Goal: Find specific page/section: Find specific page/section

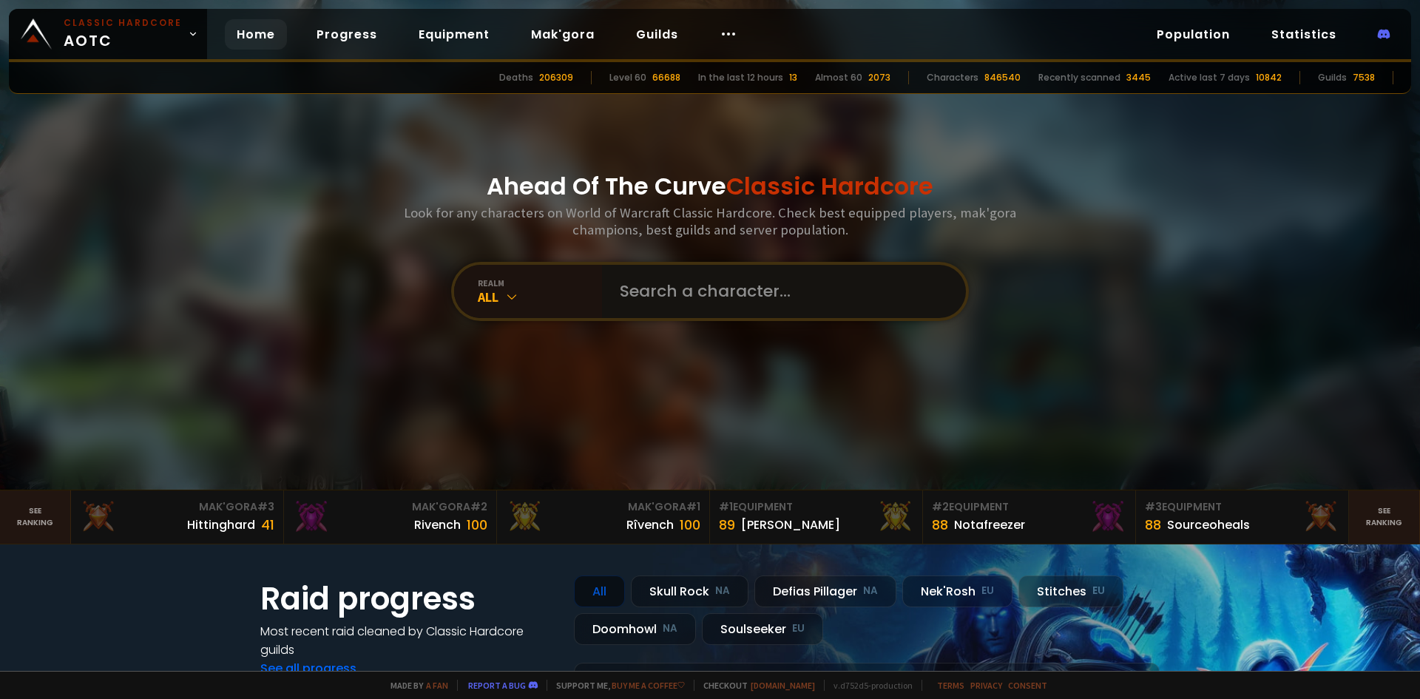
click at [664, 285] on input "text" at bounding box center [779, 291] width 337 height 53
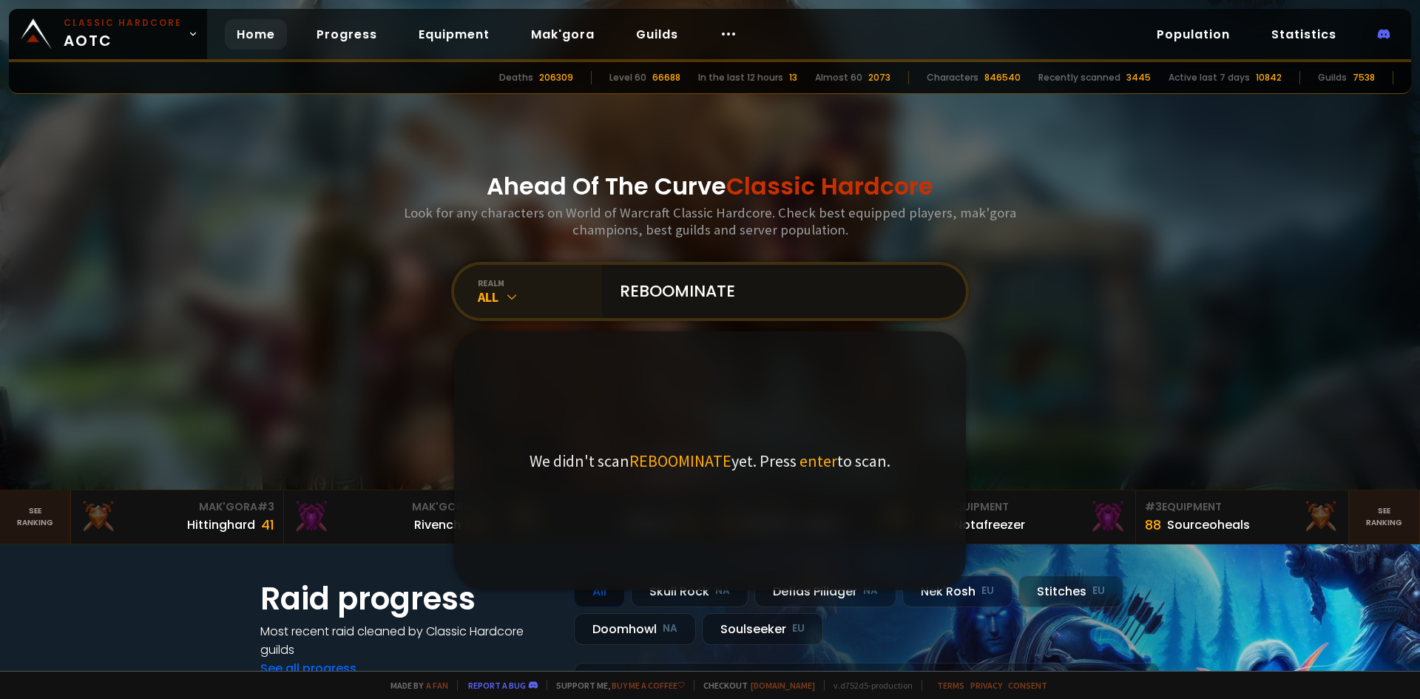
type input "REBOOMINATED"
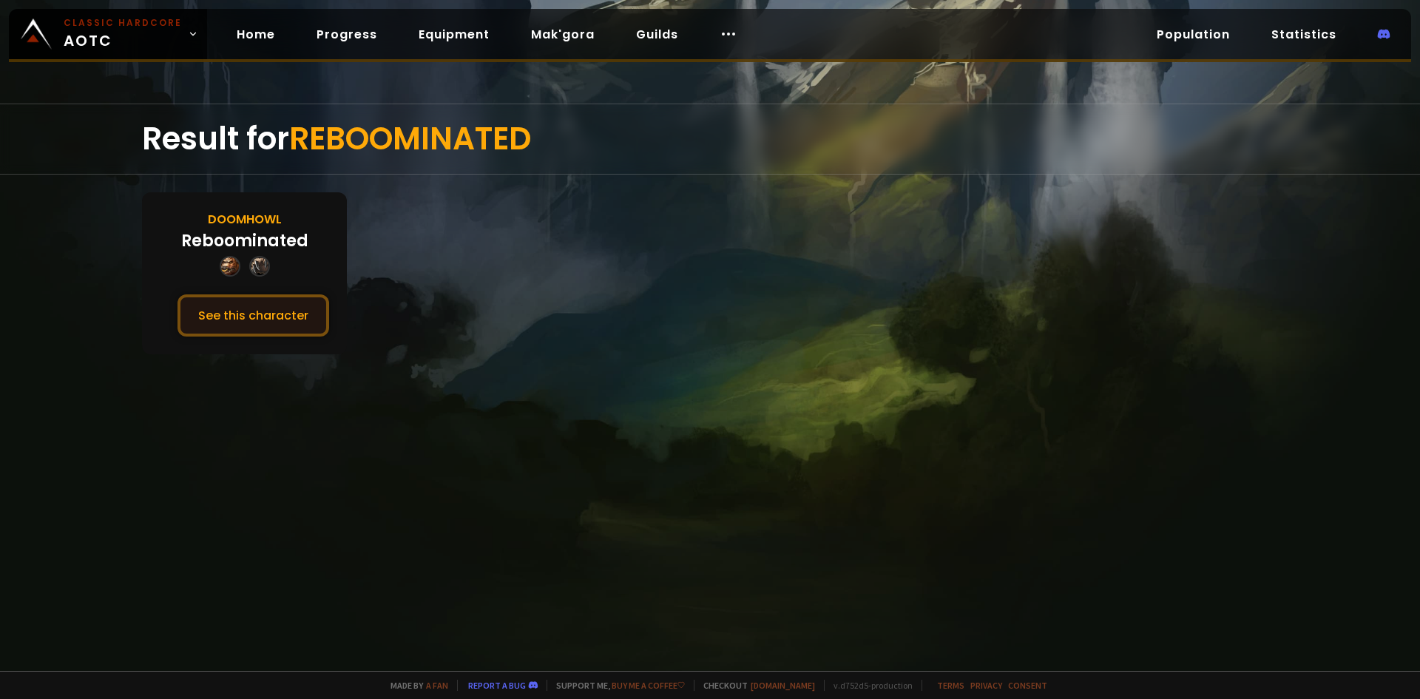
click at [274, 311] on button "See this character" at bounding box center [253, 315] width 152 height 42
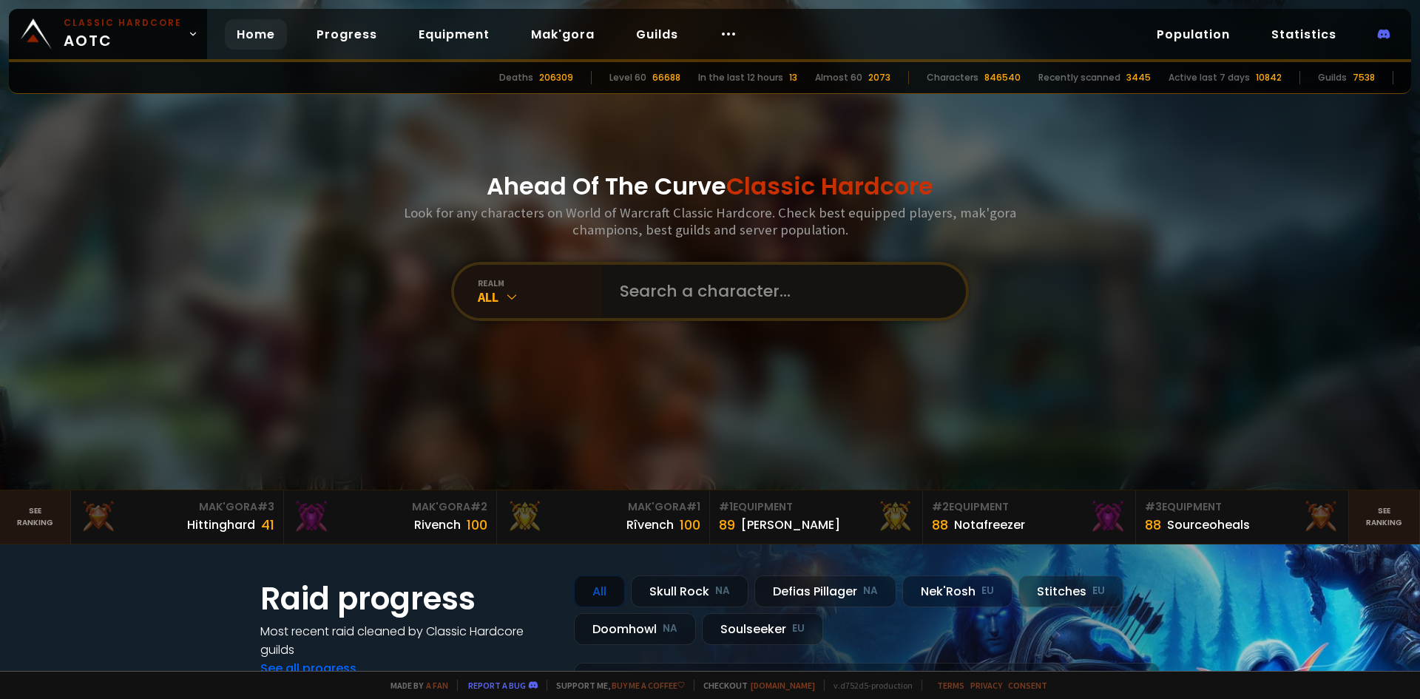
drag, startPoint x: 667, startPoint y: 294, endPoint x: 649, endPoint y: 290, distance: 18.3
click at [667, 294] on input "text" at bounding box center [779, 291] width 337 height 53
type input "pollpeckme"
click at [651, 285] on input "text" at bounding box center [779, 291] width 337 height 53
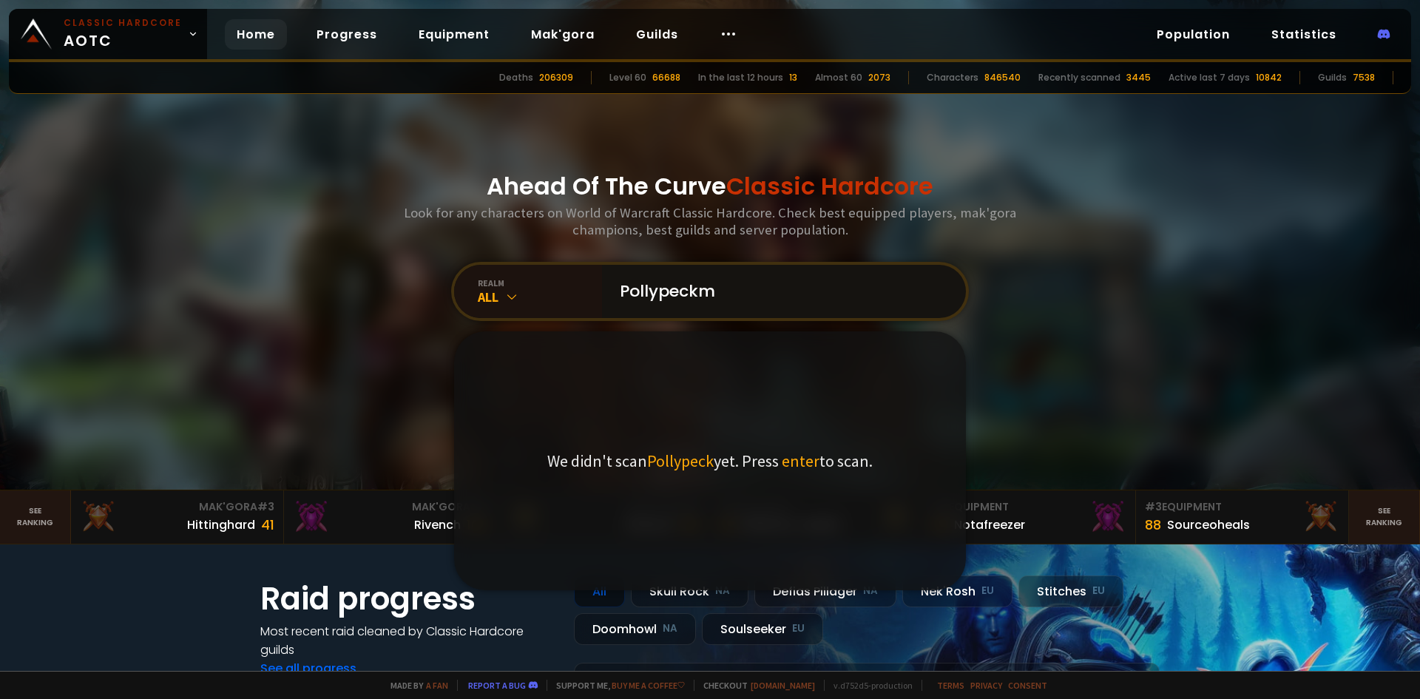
type input "Pollypeckme"
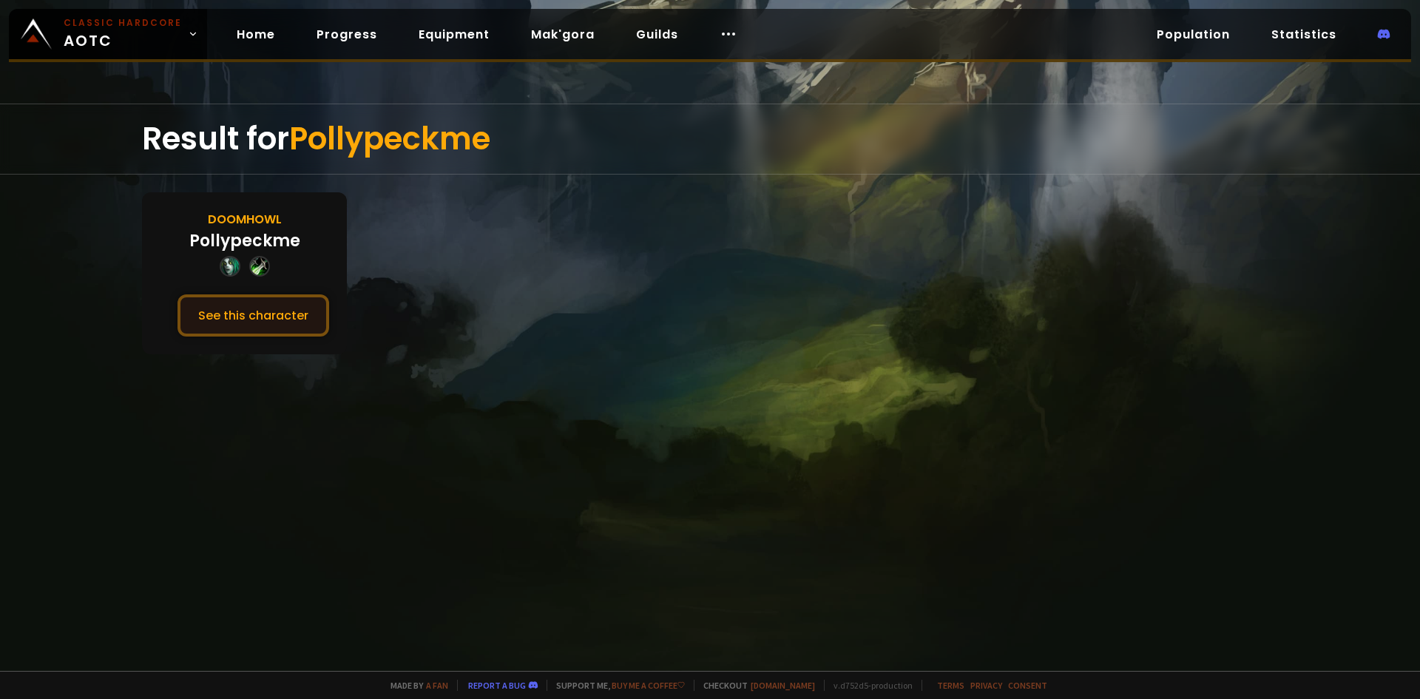
click at [264, 314] on button "See this character" at bounding box center [253, 315] width 152 height 42
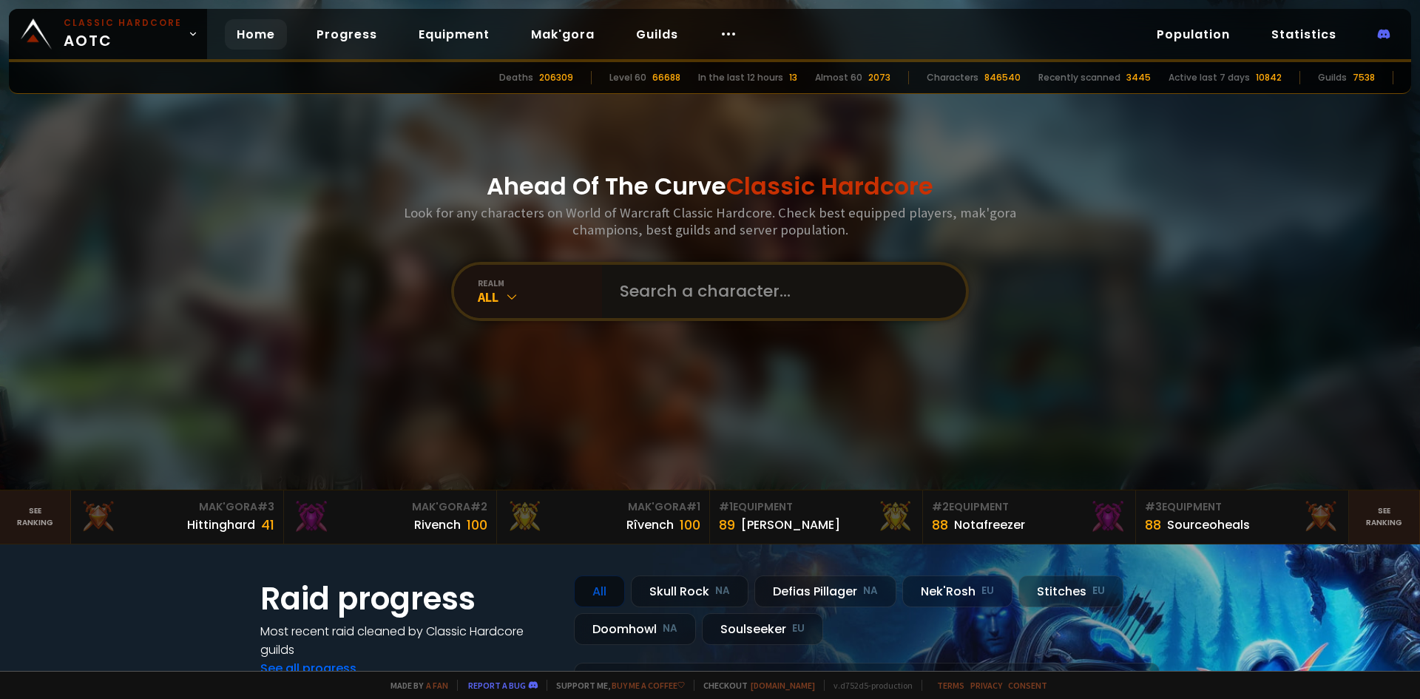
click at [687, 302] on input "text" at bounding box center [779, 291] width 337 height 53
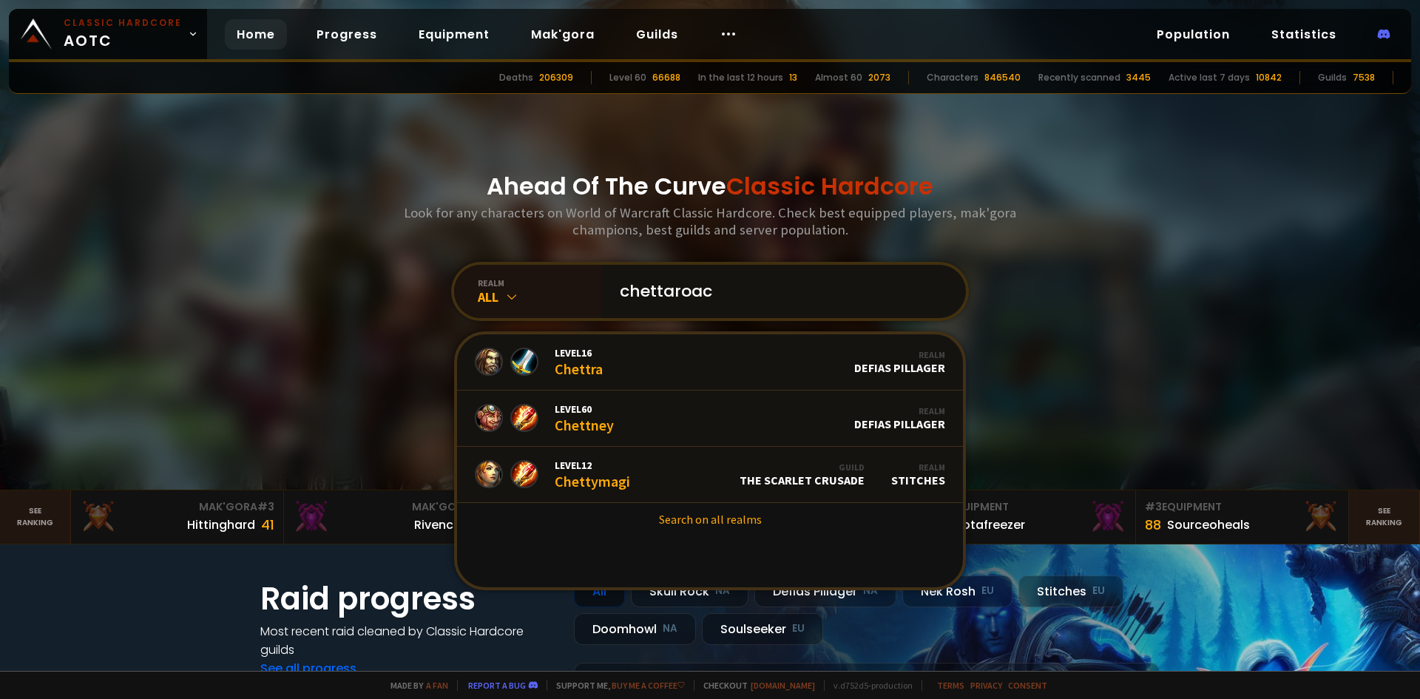
type input "chettaroach"
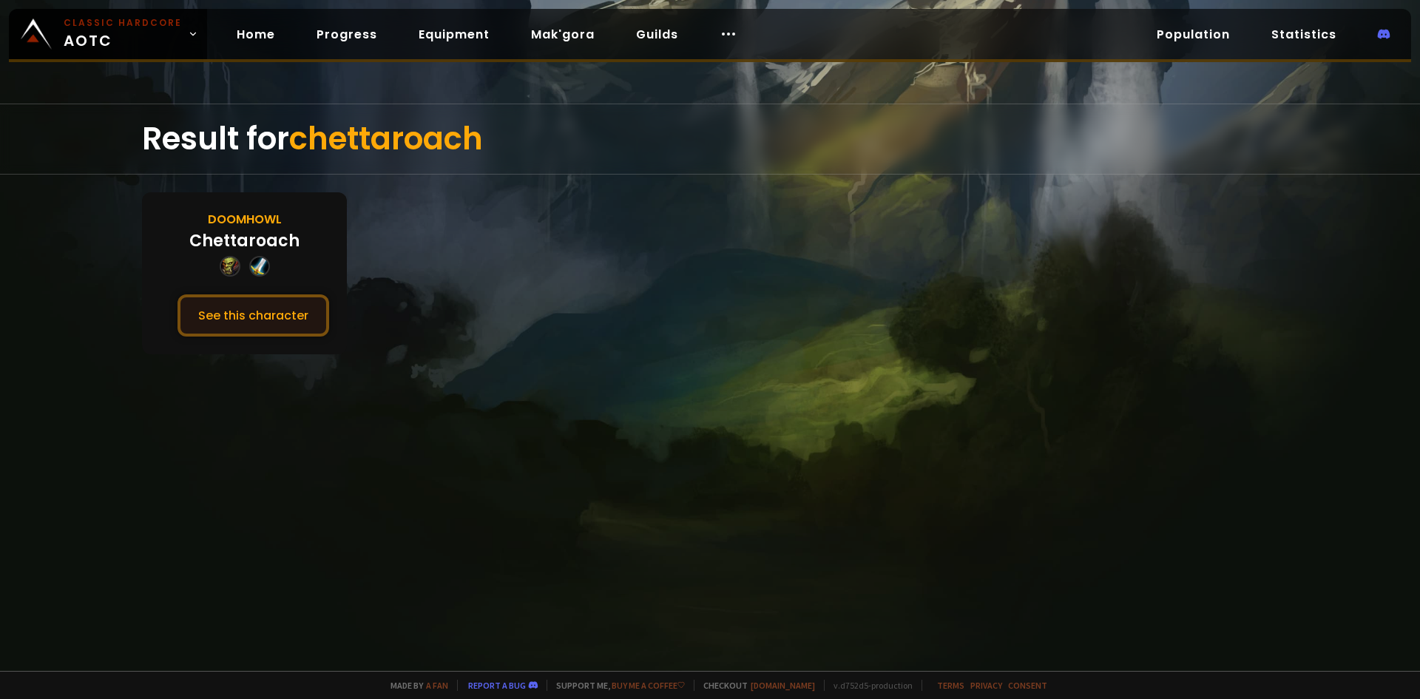
click at [274, 322] on button "See this character" at bounding box center [253, 315] width 152 height 42
